Goal: Find specific page/section: Find specific page/section

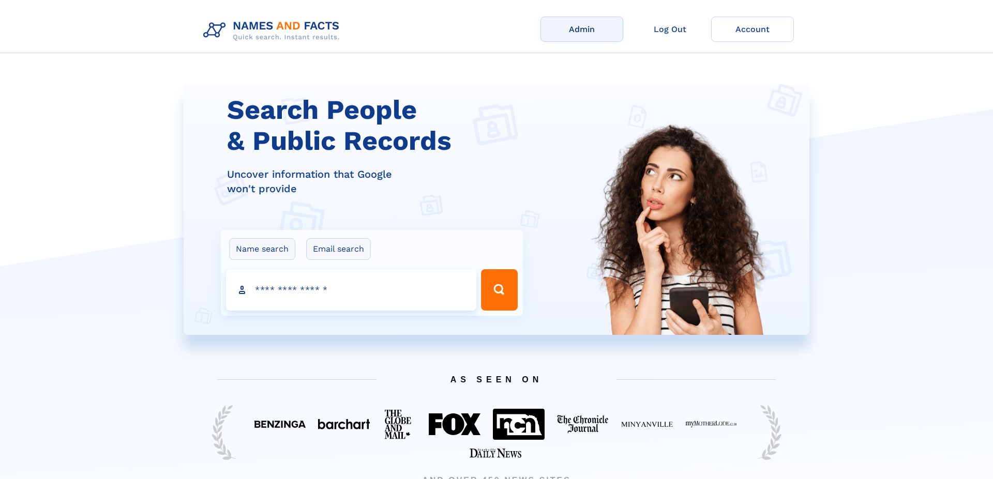
click at [581, 33] on link "Admin" at bounding box center [581, 29] width 83 height 25
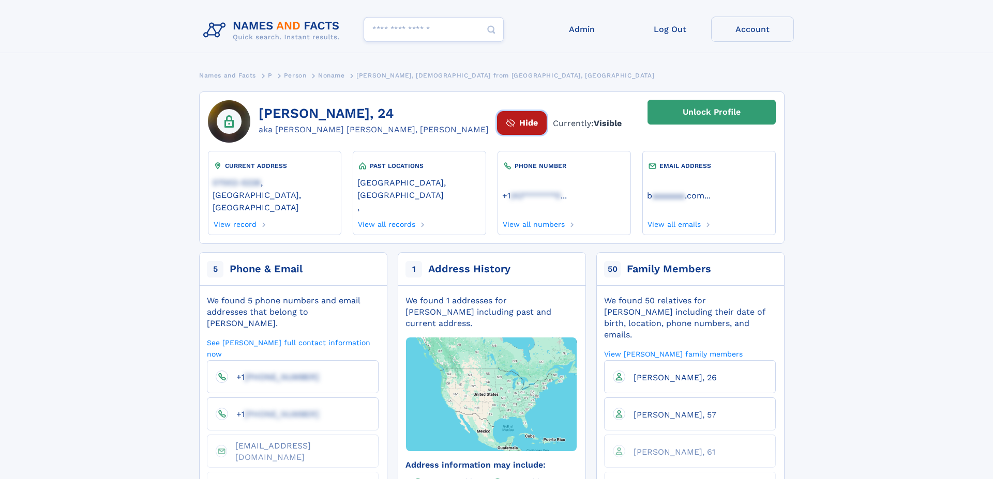
click at [506, 124] on icon "button" at bounding box center [510, 122] width 9 height 9
